Goal: Information Seeking & Learning: Learn about a topic

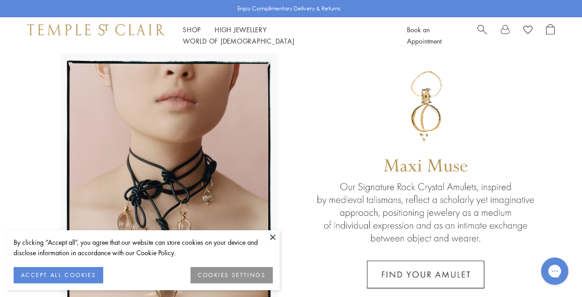
scroll to position [21, 0]
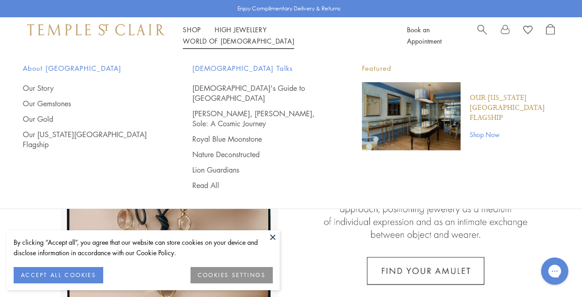
click at [484, 34] on span "Search" at bounding box center [482, 29] width 10 height 10
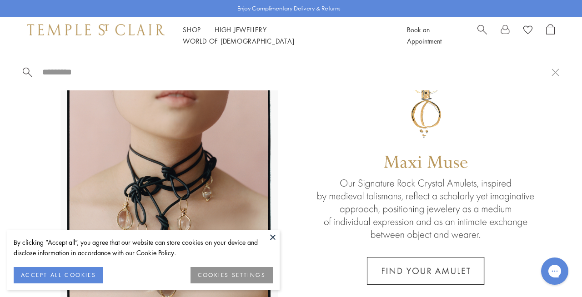
click at [484, 34] on span "Search" at bounding box center [482, 29] width 10 height 10
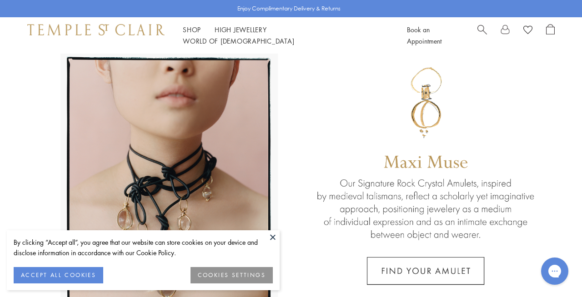
click at [484, 34] on span "Search" at bounding box center [482, 29] width 10 height 10
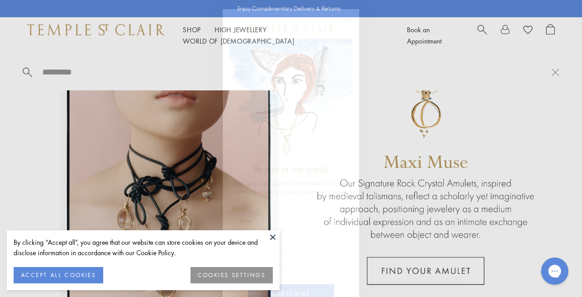
click at [92, 71] on div "Close dialog Be part of our world. Sign up for exclusive collection previews, p…" at bounding box center [291, 148] width 582 height 297
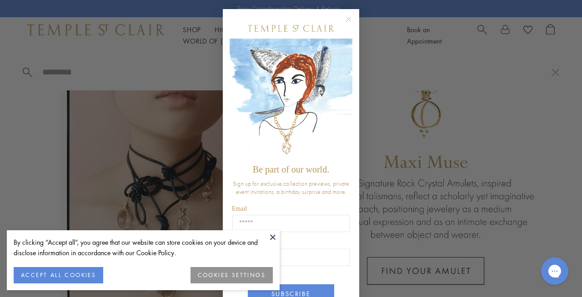
click at [349, 17] on circle "Close dialog" at bounding box center [348, 19] width 11 height 11
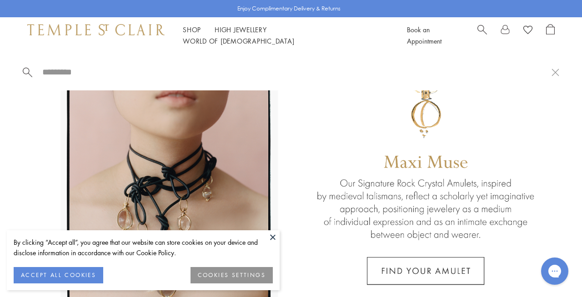
click at [276, 239] on button at bounding box center [273, 237] width 14 height 14
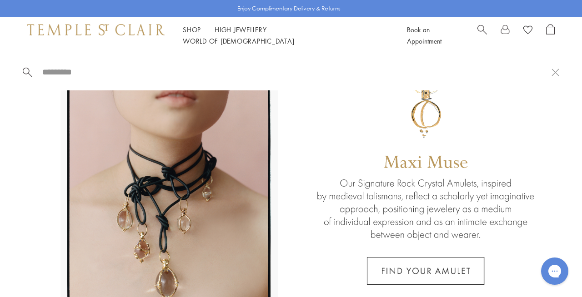
click at [155, 69] on input "search" at bounding box center [296, 72] width 510 height 10
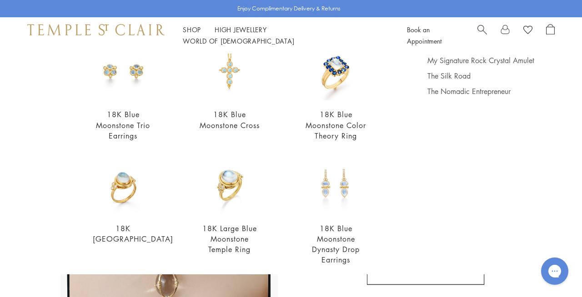
scroll to position [104, 0]
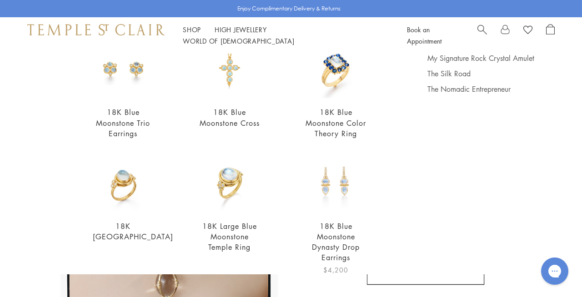
type input "*********"
click at [343, 197] on img at bounding box center [335, 181] width 61 height 61
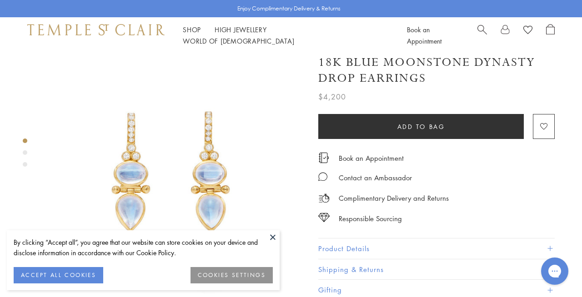
scroll to position [16, 0]
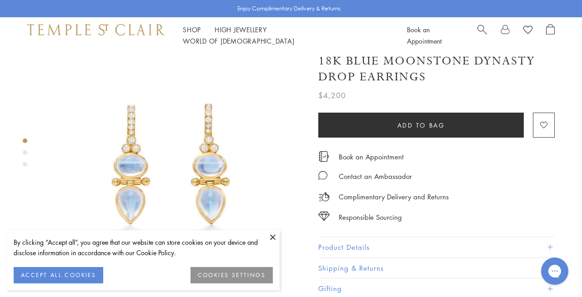
click at [269, 235] on button at bounding box center [273, 237] width 14 height 14
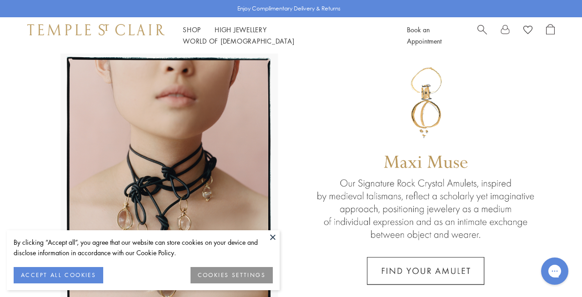
scroll to position [21, 0]
click at [276, 239] on button at bounding box center [273, 237] width 14 height 14
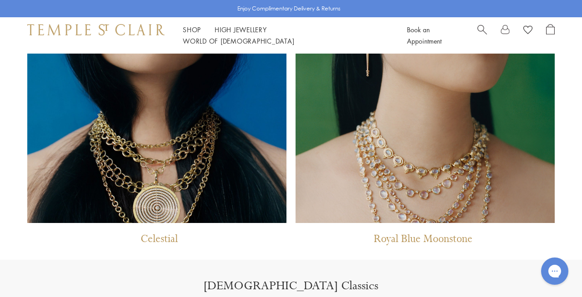
scroll to position [738, 0]
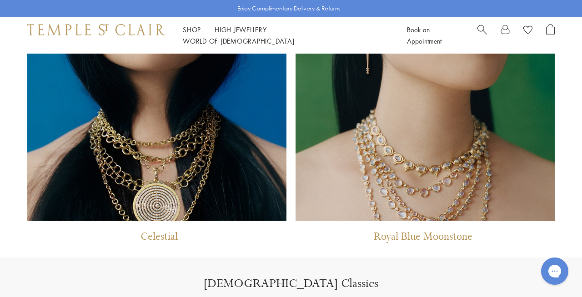
click at [446, 239] on p "Royal Blue Moonstone" at bounding box center [422, 239] width 99 height 19
click at [428, 178] on img at bounding box center [424, 58] width 259 height 326
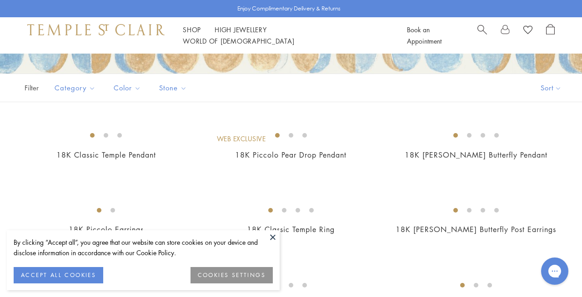
scroll to position [171, 0]
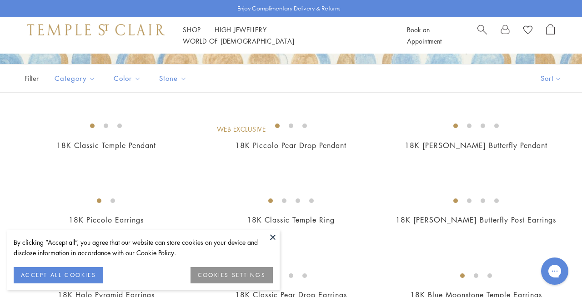
click at [270, 239] on button at bounding box center [273, 237] width 14 height 14
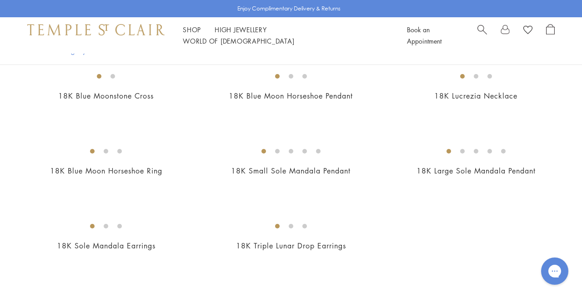
scroll to position [1349, 0]
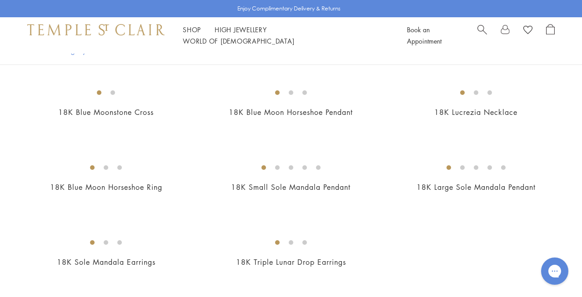
click at [0, 0] on img at bounding box center [0, 0] width 0 height 0
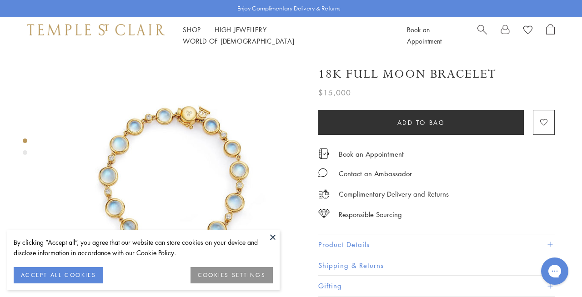
click at [272, 233] on button at bounding box center [273, 237] width 14 height 14
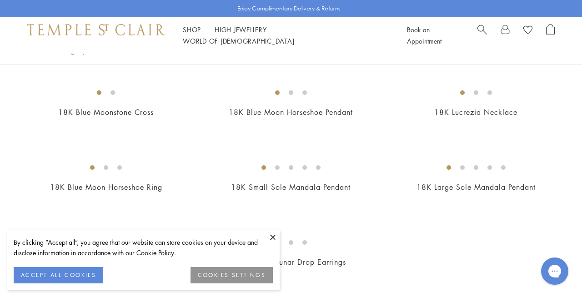
click at [273, 238] on button at bounding box center [273, 237] width 14 height 14
